Goal: Find specific page/section: Find specific page/section

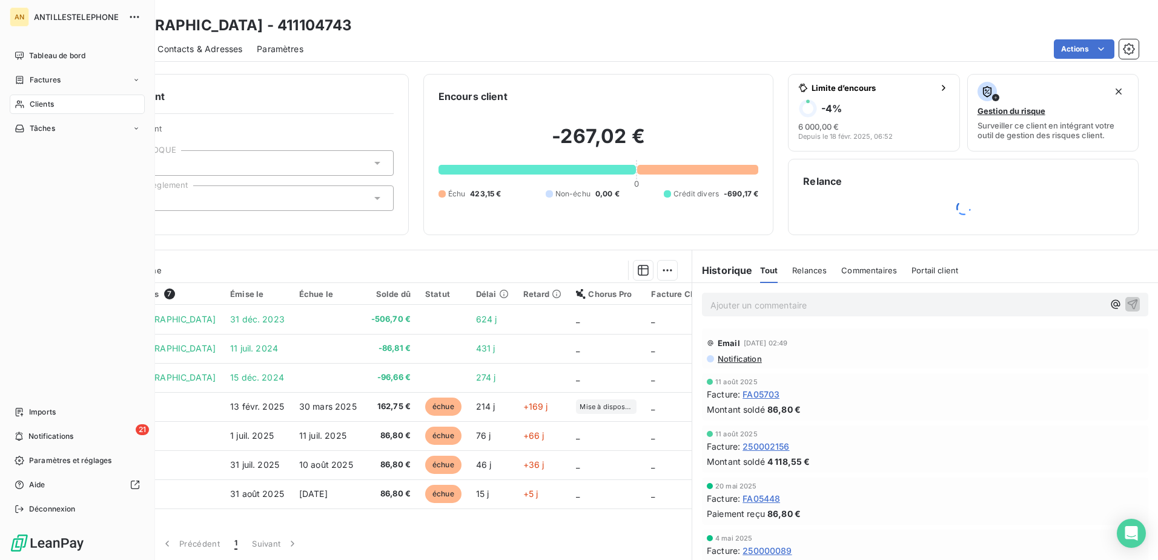
click at [26, 106] on div "Clients" at bounding box center [77, 104] width 135 height 19
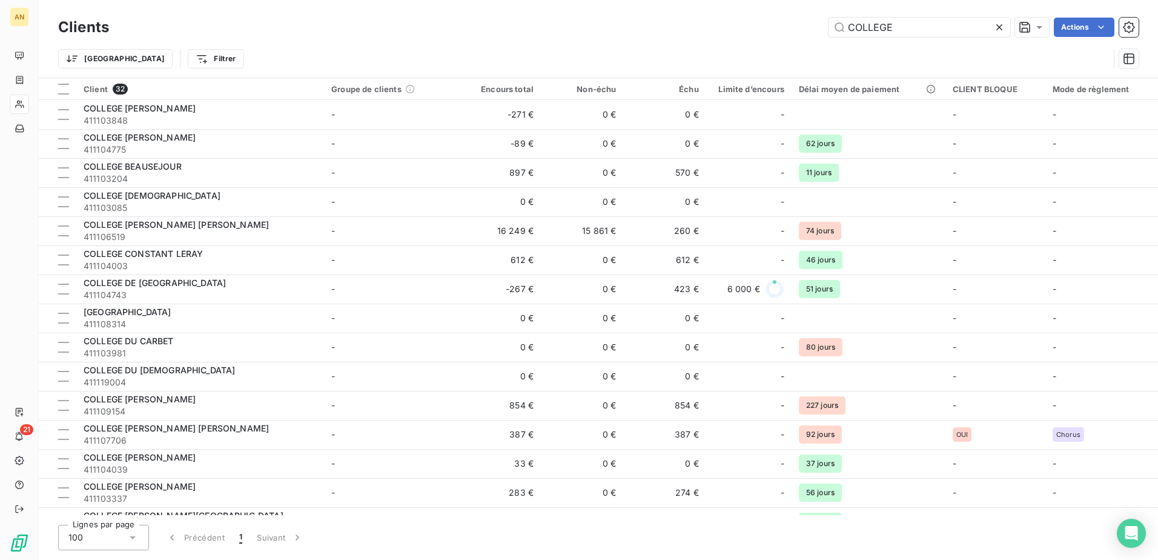
drag, startPoint x: 895, startPoint y: 27, endPoint x: 795, endPoint y: 37, distance: 100.4
click at [795, 37] on div "Clients COLLEGE Actions" at bounding box center [598, 27] width 1081 height 25
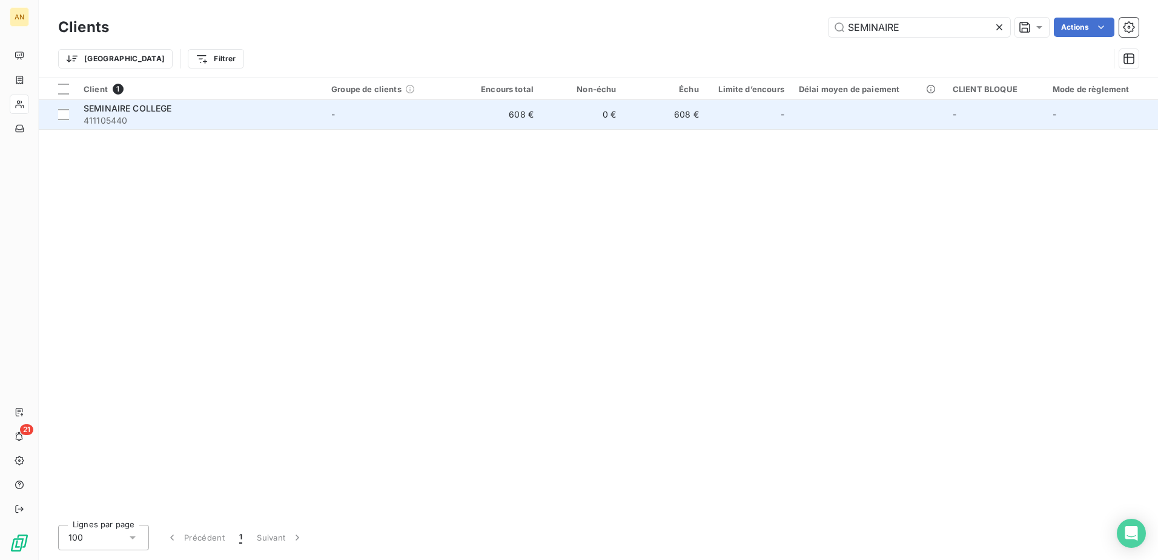
type input "SEMINAIRE"
click at [485, 126] on td "608 €" at bounding box center [500, 114] width 82 height 29
